Goal: Find specific page/section: Find specific page/section

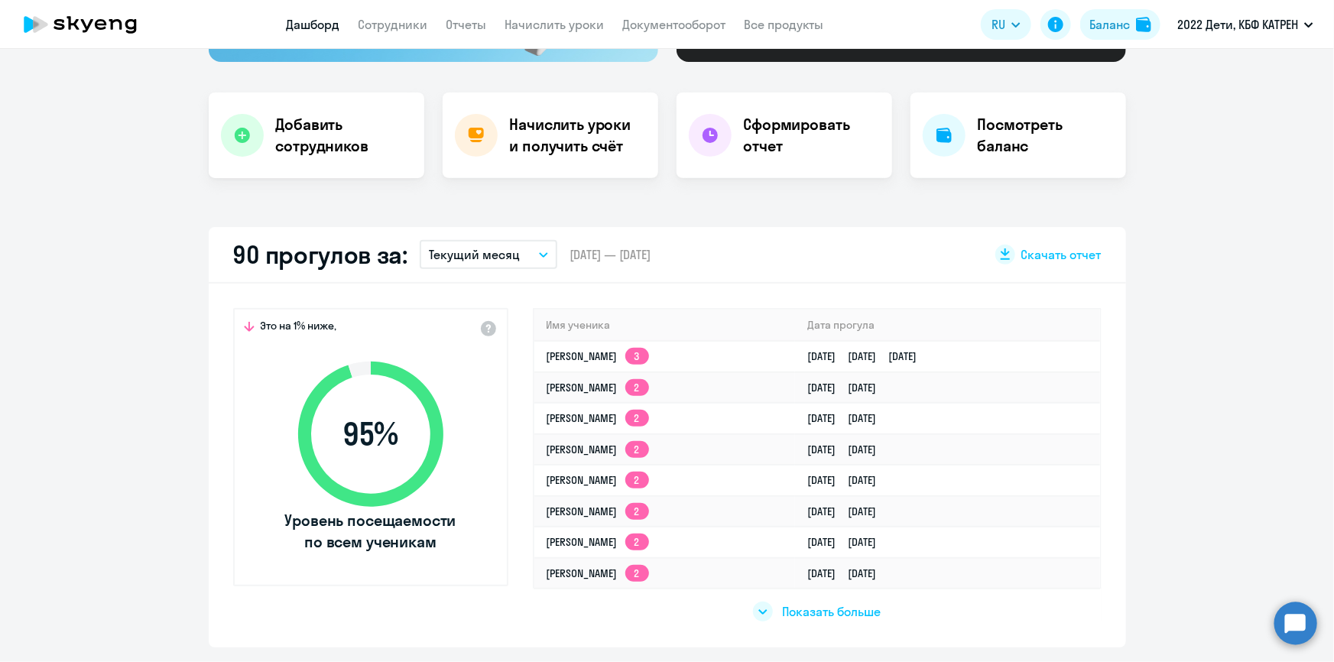
scroll to position [277, 0]
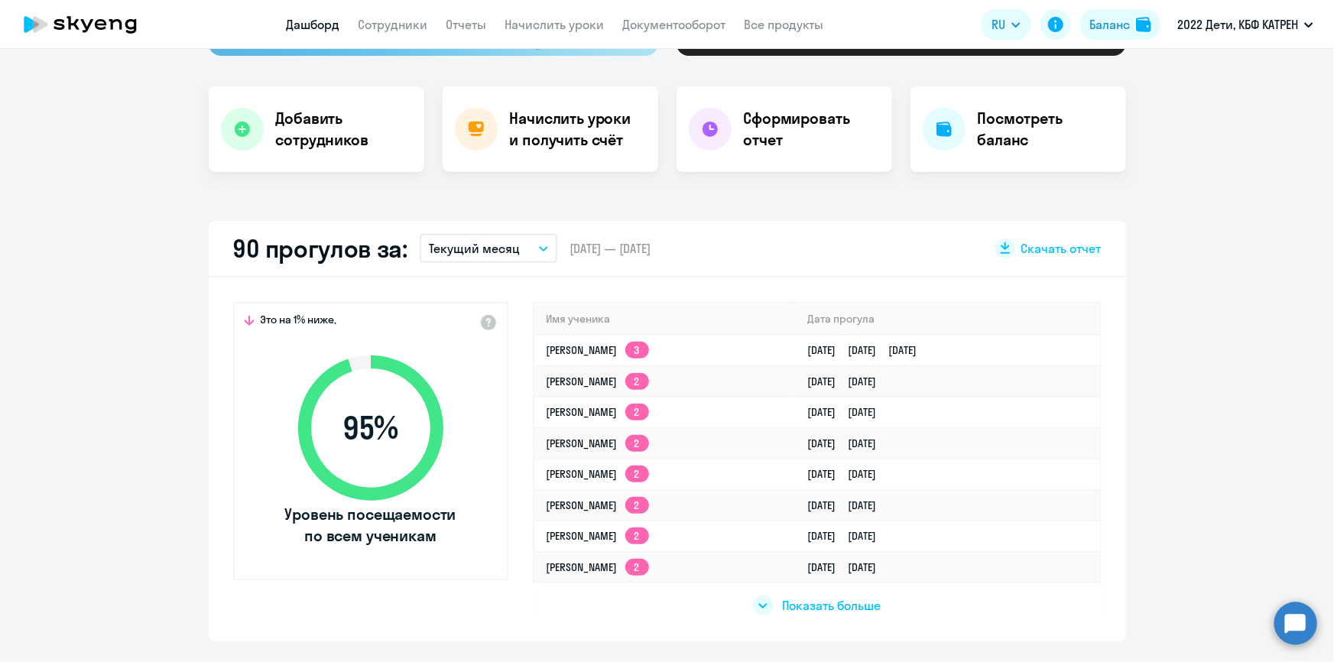
click at [806, 605] on span "Показать больше" at bounding box center [831, 605] width 99 height 17
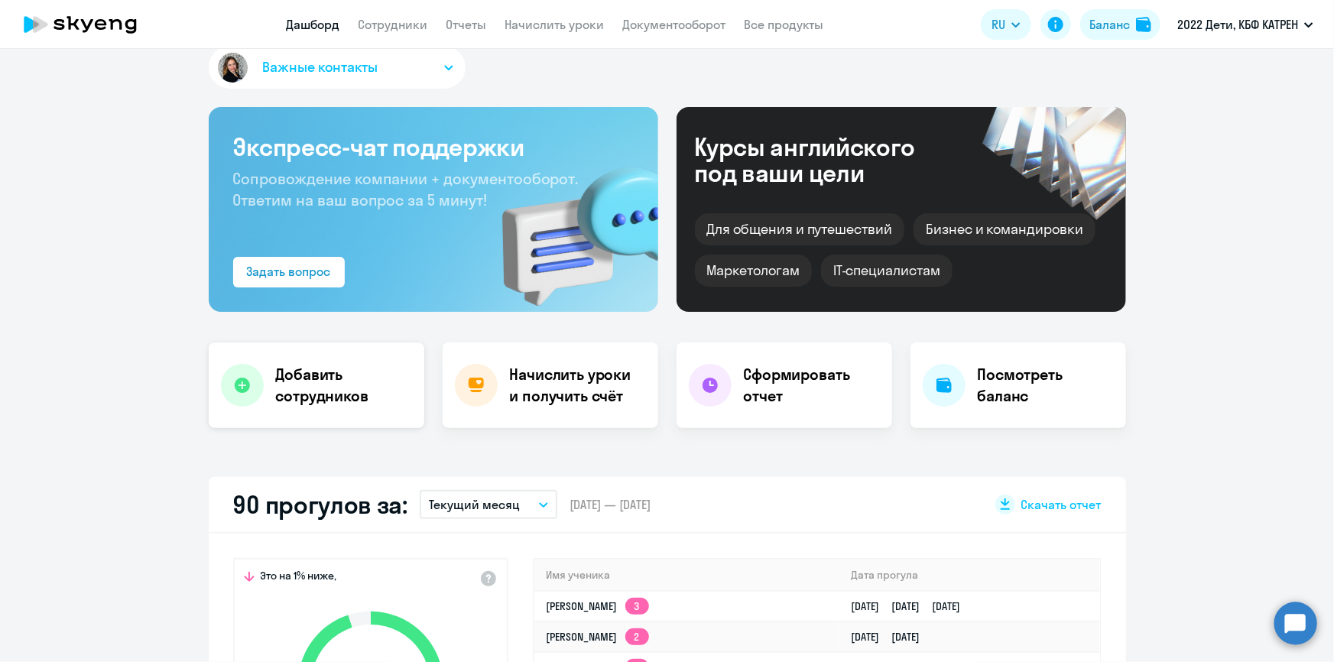
scroll to position [0, 0]
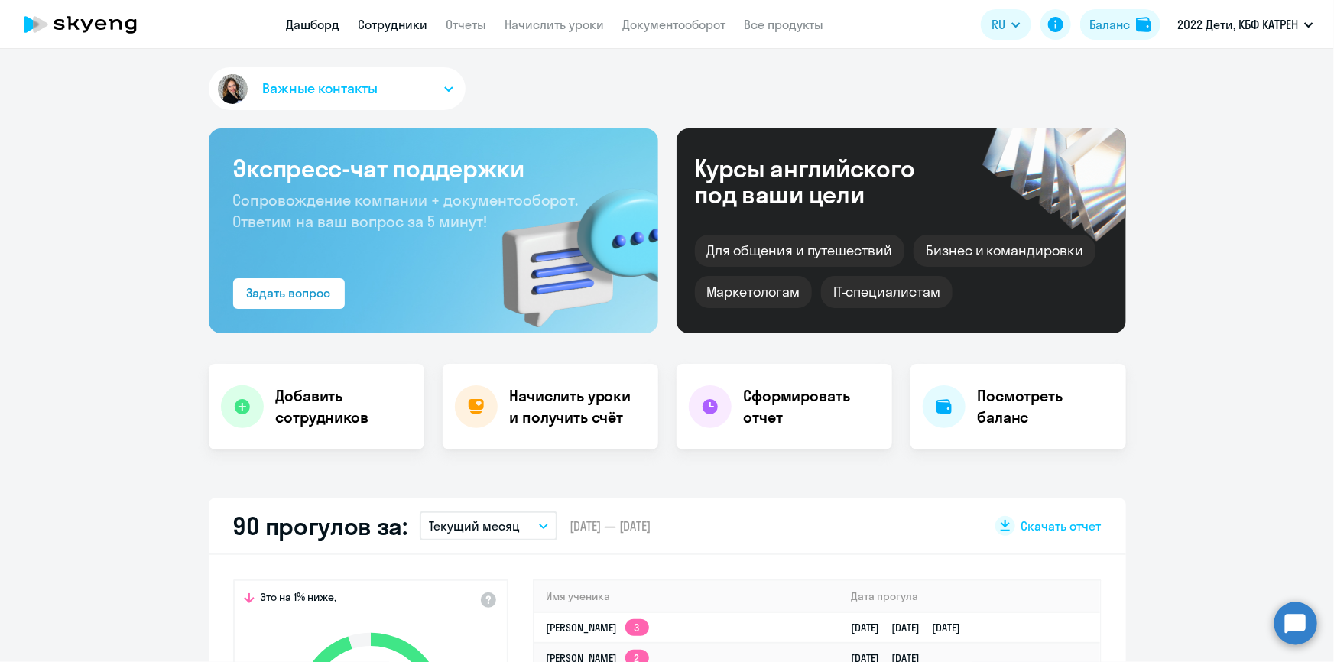
click at [381, 30] on link "Сотрудники" at bounding box center [393, 24] width 70 height 15
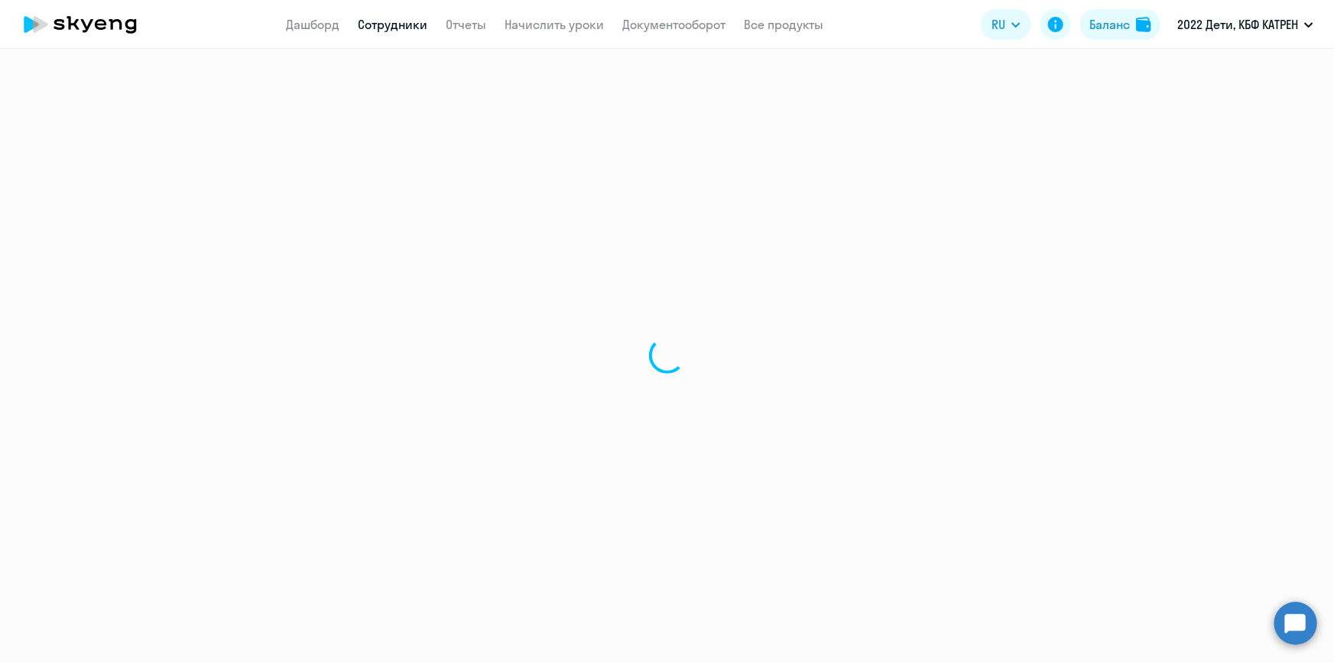
select select "30"
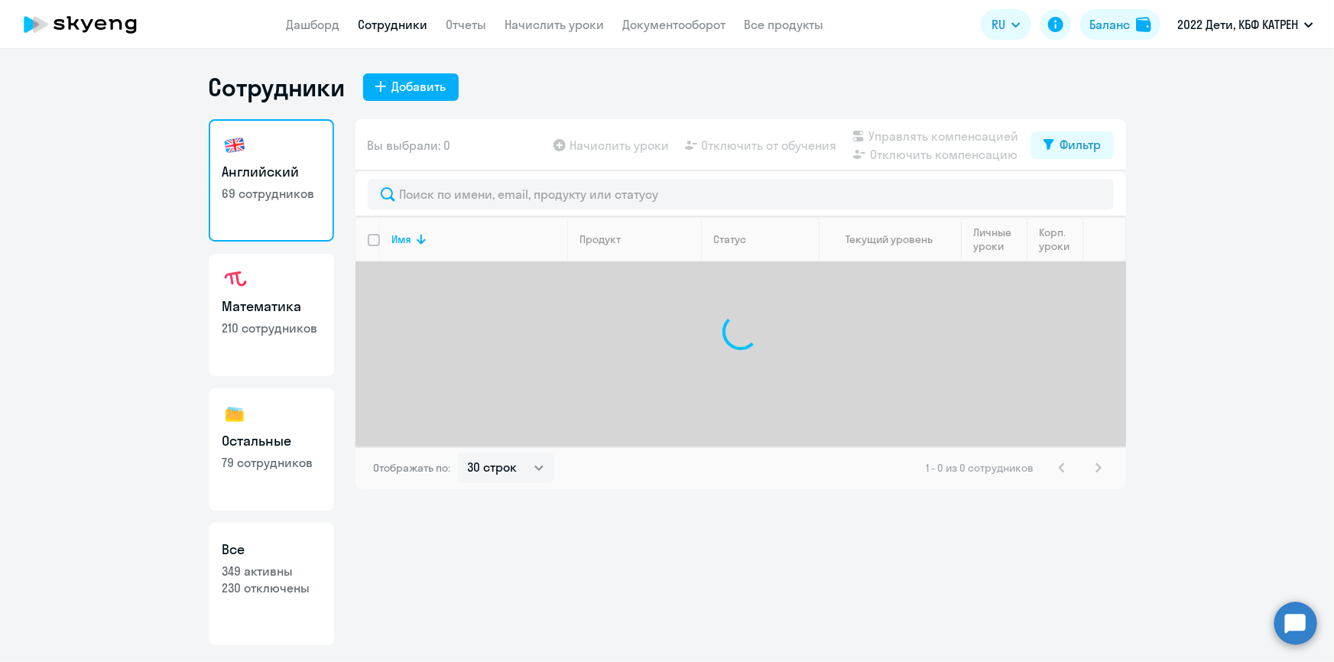
click at [291, 606] on link "Все 349 активны 230 отключены" at bounding box center [271, 584] width 125 height 122
select select "30"
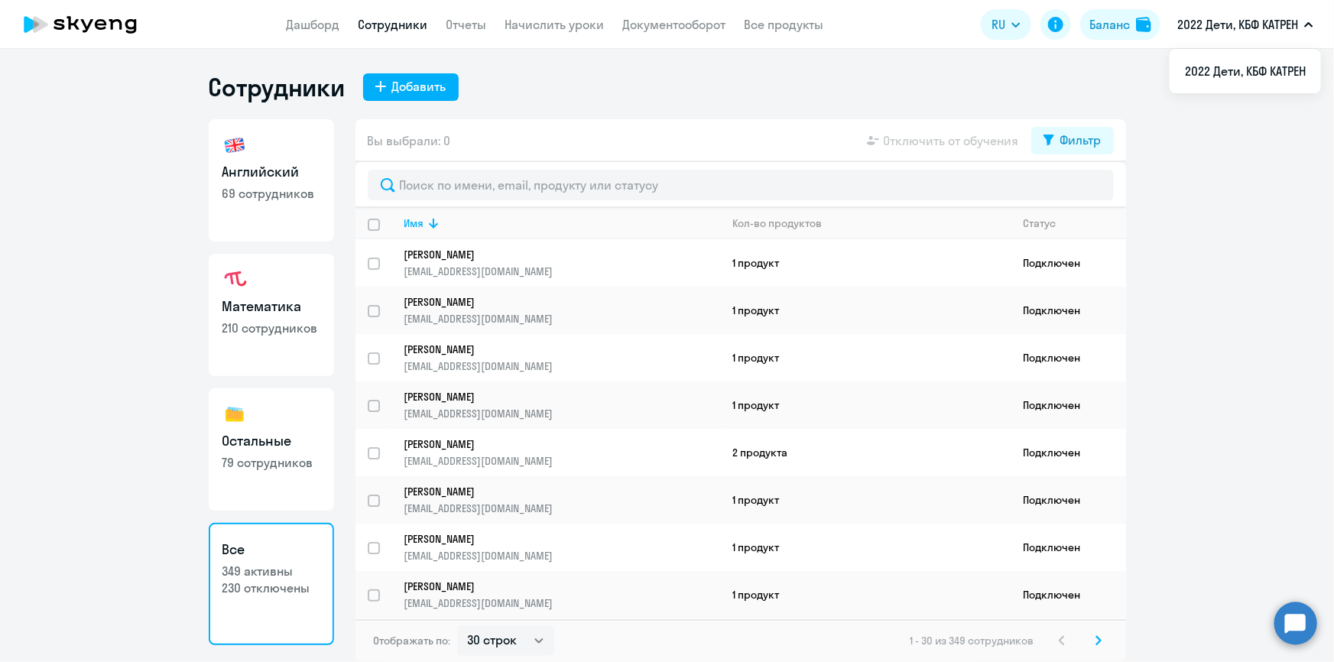
click at [1301, 638] on circle at bounding box center [1295, 622] width 43 height 43
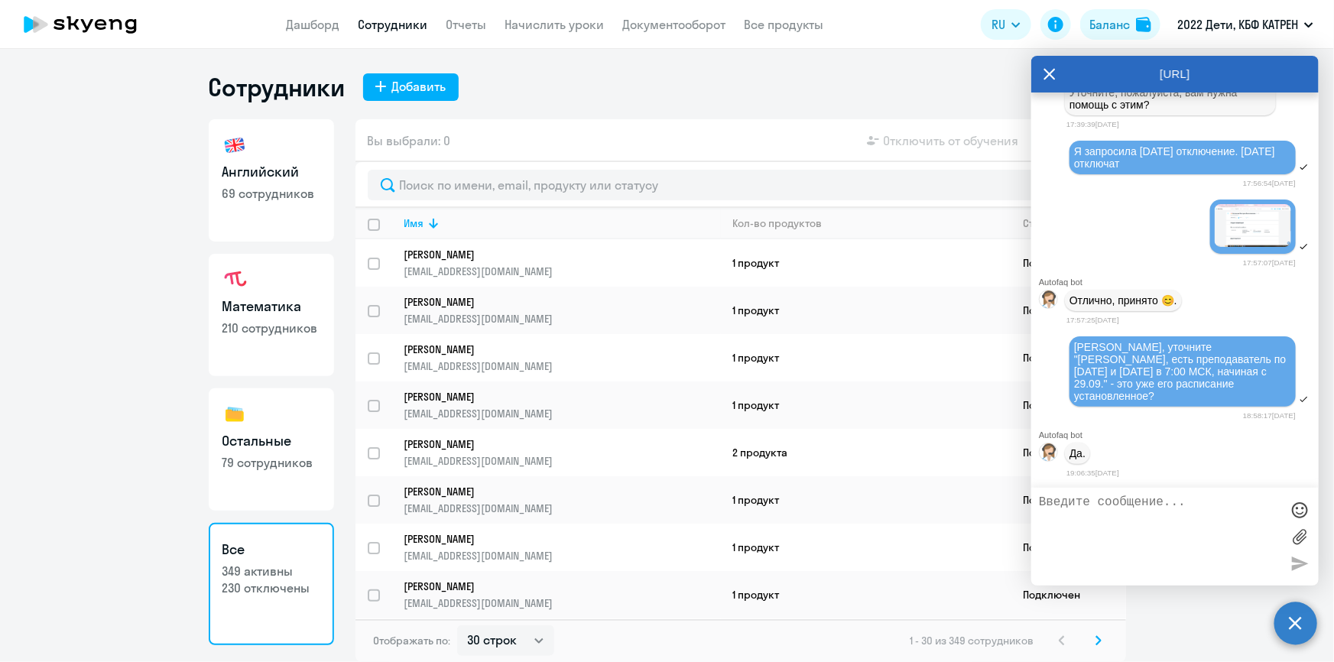
scroll to position [50986, 0]
